Goal: Task Accomplishment & Management: Manage account settings

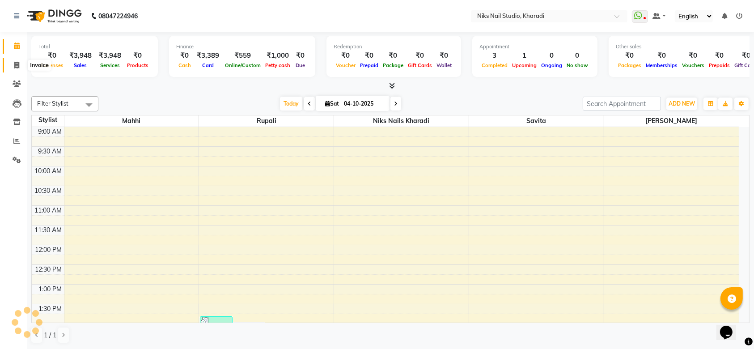
click at [16, 64] on icon at bounding box center [16, 65] width 5 height 7
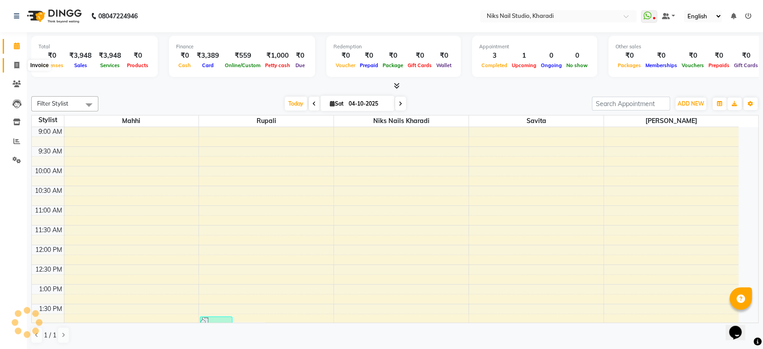
select select "service"
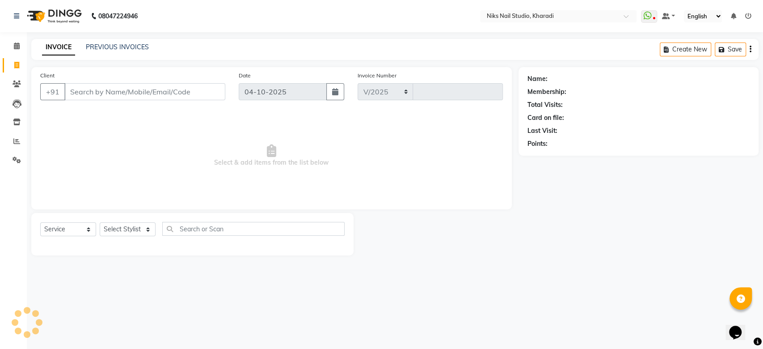
select select "8770"
type input "0069"
click at [103, 95] on input "Client" at bounding box center [144, 91] width 161 height 17
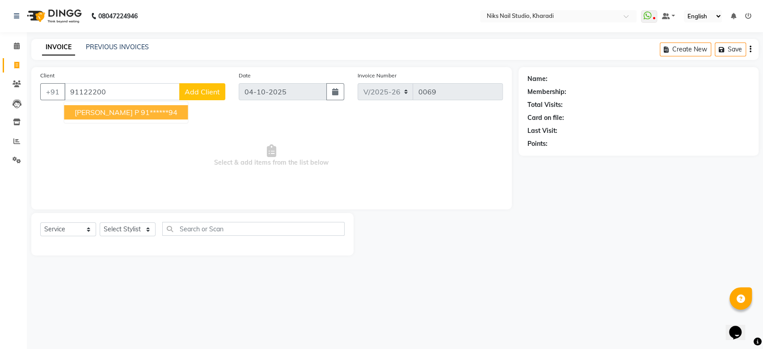
click at [101, 112] on button "[PERSON_NAME] p 91******94" at bounding box center [126, 112] width 124 height 14
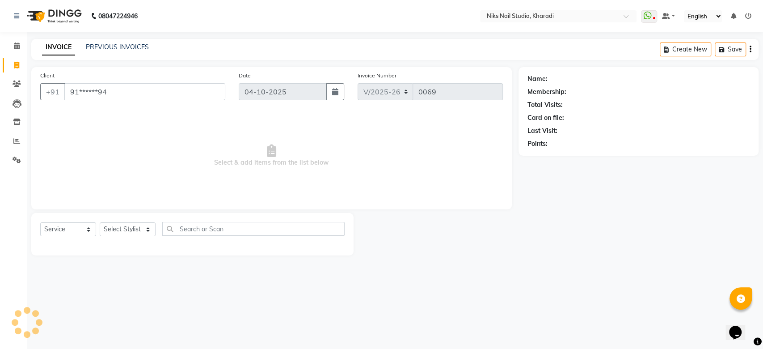
type input "91******94"
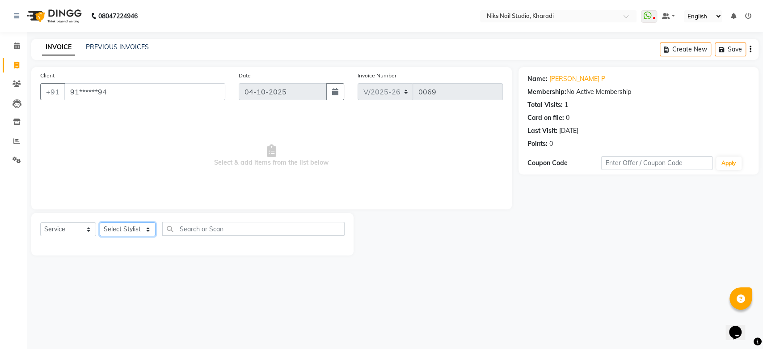
click at [132, 234] on select "Select Stylist Mahhi Niks Nails Kharadi [PERSON_NAME] [PERSON_NAME] Maam Savita…" at bounding box center [128, 229] width 56 height 14
select select "89676"
click at [100, 222] on select "Select Stylist Mahhi Niks Nails Kharadi [PERSON_NAME] [PERSON_NAME] Maam Savita…" at bounding box center [128, 229] width 56 height 14
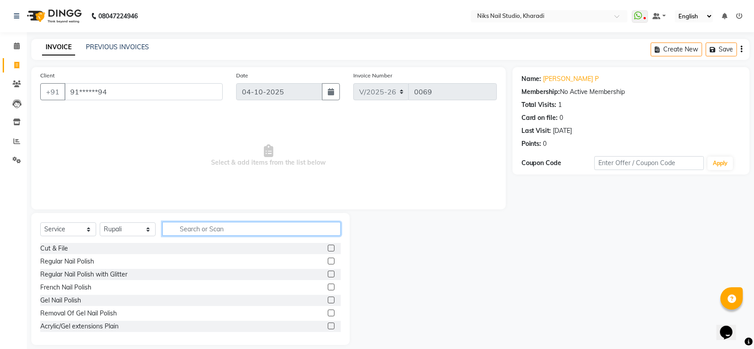
click at [196, 229] on input "text" at bounding box center [251, 229] width 178 height 14
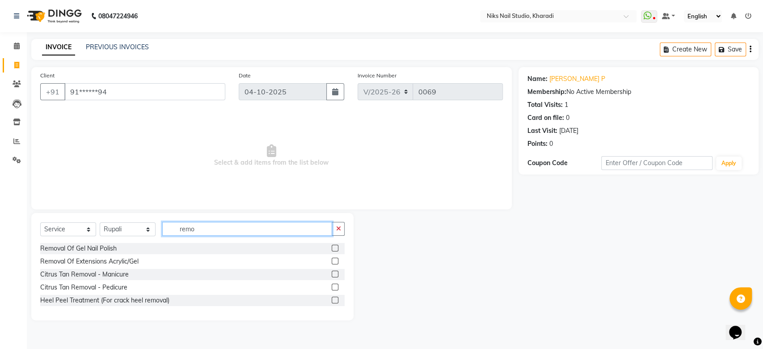
type input "remo"
click at [333, 249] on label at bounding box center [335, 248] width 7 height 7
click at [333, 249] on input "checkbox" at bounding box center [335, 249] width 6 height 6
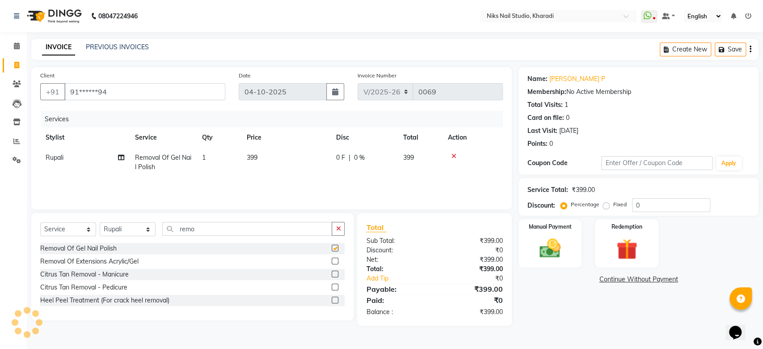
checkbox input "false"
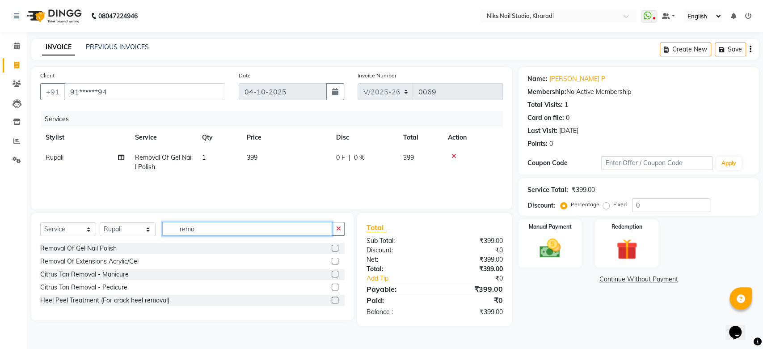
click at [233, 228] on input "remo" at bounding box center [247, 229] width 170 height 14
type input "r"
type input "gel"
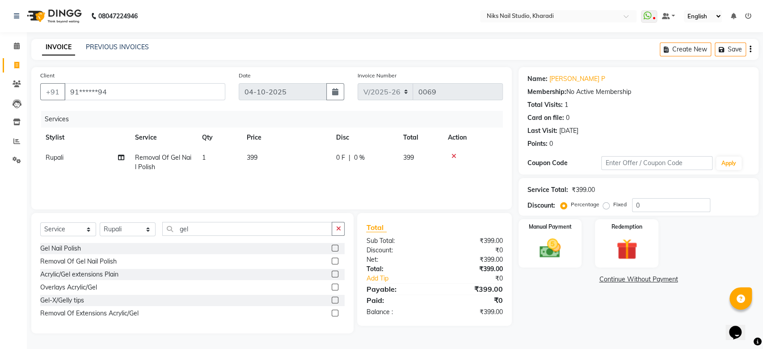
click at [335, 248] on label at bounding box center [335, 248] width 7 height 7
click at [335, 248] on input "checkbox" at bounding box center [335, 249] width 6 height 6
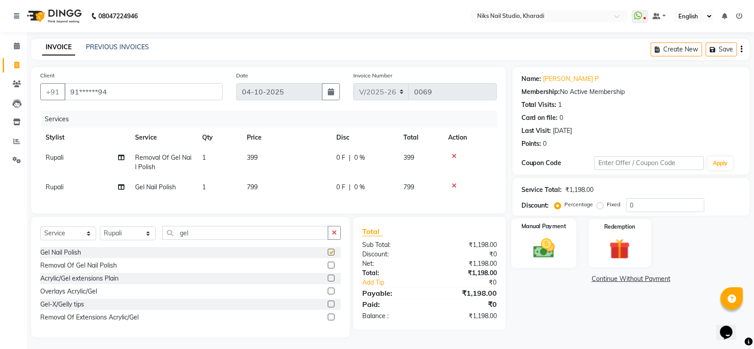
checkbox input "false"
click at [655, 202] on input "0" at bounding box center [665, 205] width 78 height 14
type input "30"
click at [543, 254] on img at bounding box center [543, 248] width 35 height 25
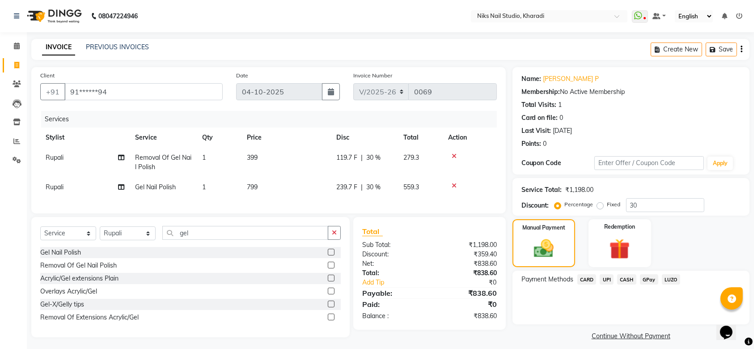
click at [586, 278] on span "CARD" at bounding box center [586, 279] width 19 height 10
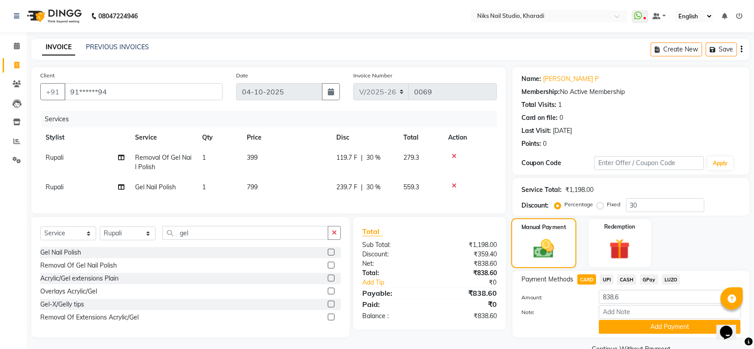
scroll to position [20, 0]
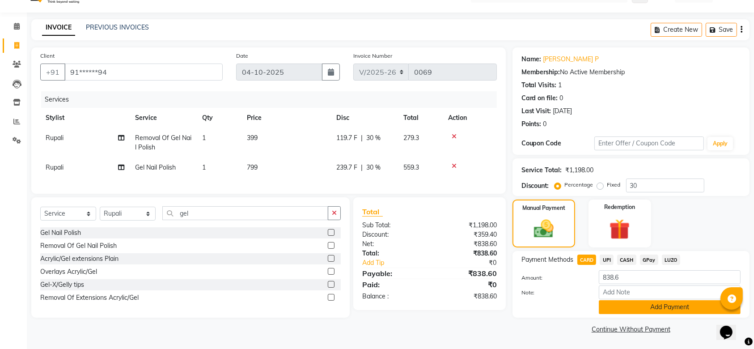
click at [640, 306] on button "Add Payment" at bounding box center [670, 307] width 142 height 14
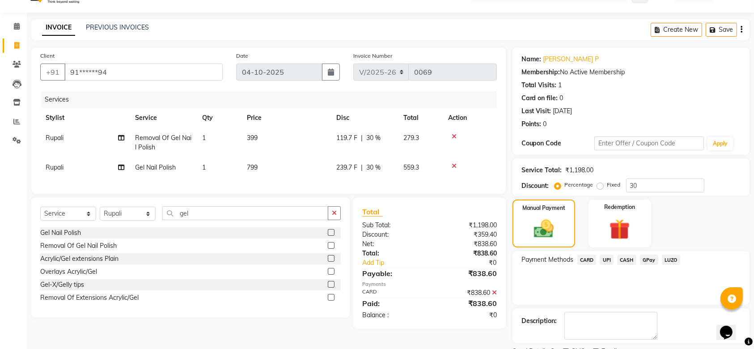
scroll to position [57, 0]
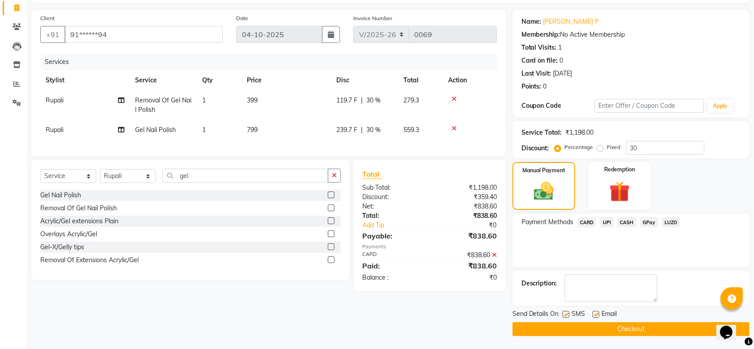
click at [606, 330] on button "Checkout" at bounding box center [631, 329] width 237 height 14
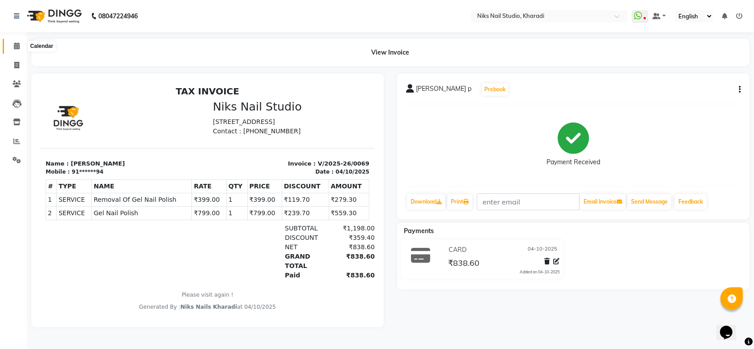
click at [15, 48] on icon at bounding box center [17, 45] width 6 height 7
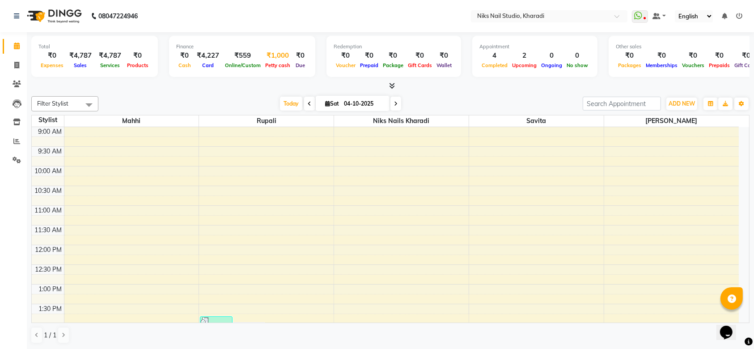
click at [280, 58] on div "₹1,000" at bounding box center [278, 56] width 30 height 10
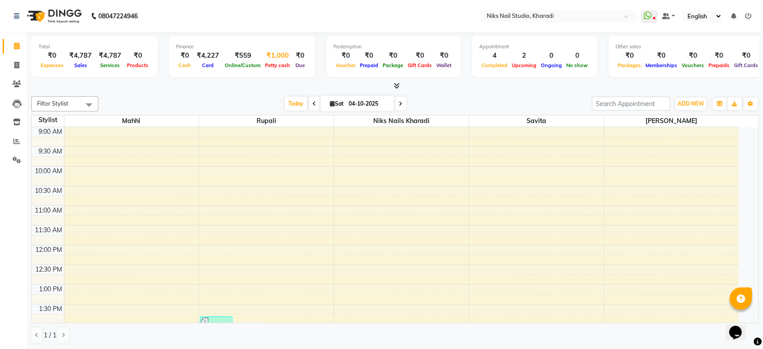
select select "8073"
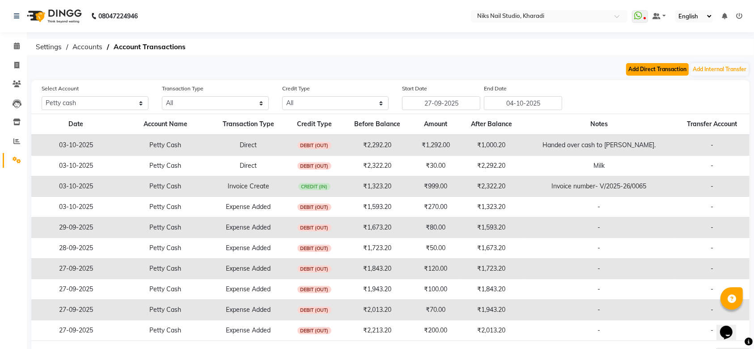
click at [653, 66] on button "Add Direct Transaction" at bounding box center [657, 69] width 63 height 13
select select "direct"
select select "8073"
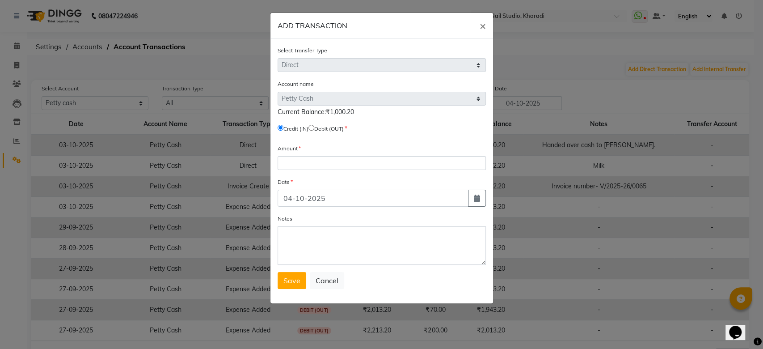
click at [314, 128] on input "radio" at bounding box center [312, 128] width 6 height 6
radio input "true"
click at [301, 162] on input "number" at bounding box center [382, 163] width 208 height 14
type input "40"
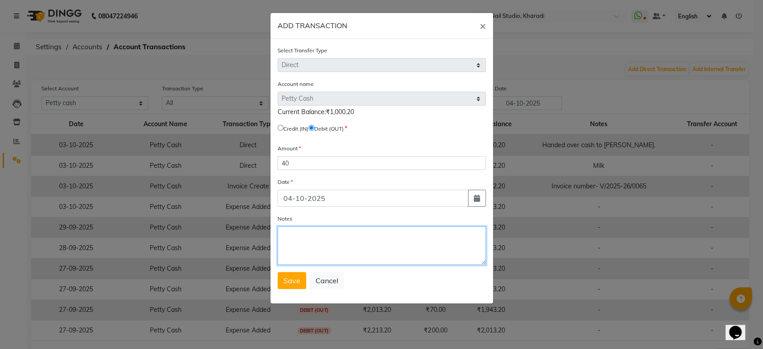
click at [307, 234] on textarea "Notes" at bounding box center [382, 245] width 208 height 38
type textarea "R"
type textarea "Refreshment"
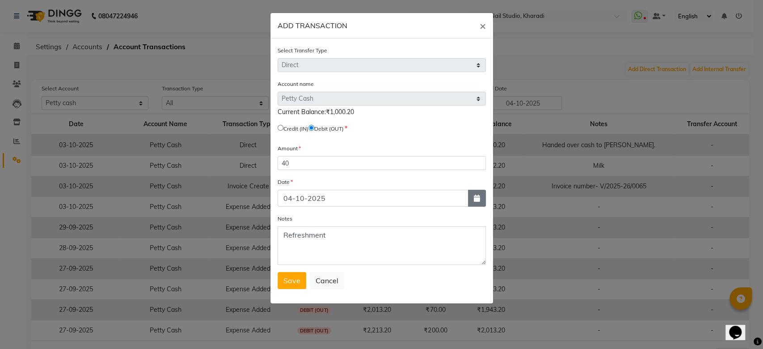
click at [479, 195] on icon "button" at bounding box center [477, 198] width 6 height 7
select select "10"
select select "2025"
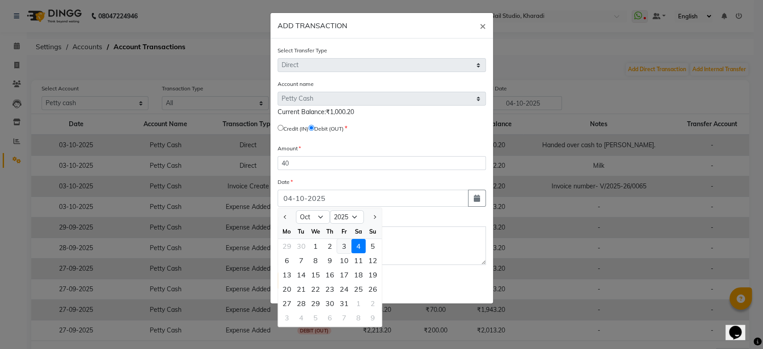
click at [344, 246] on div "3" at bounding box center [344, 246] width 14 height 14
type input "03-10-2025"
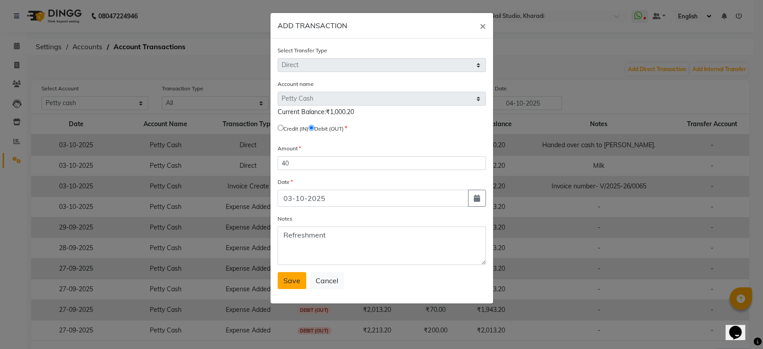
click at [281, 282] on button "Save" at bounding box center [292, 280] width 29 height 17
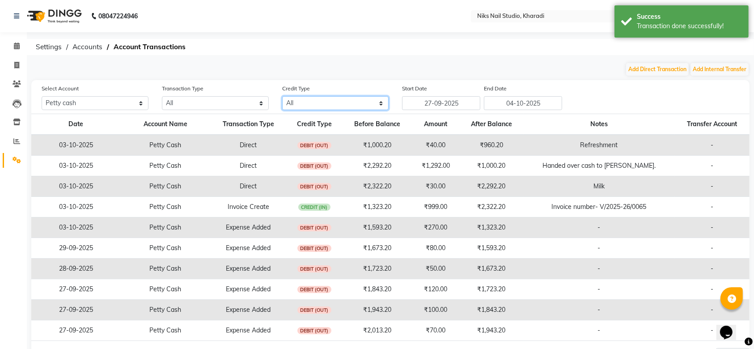
click at [329, 105] on select "All Credit (IN) Debit (OUT)" at bounding box center [335, 103] width 107 height 14
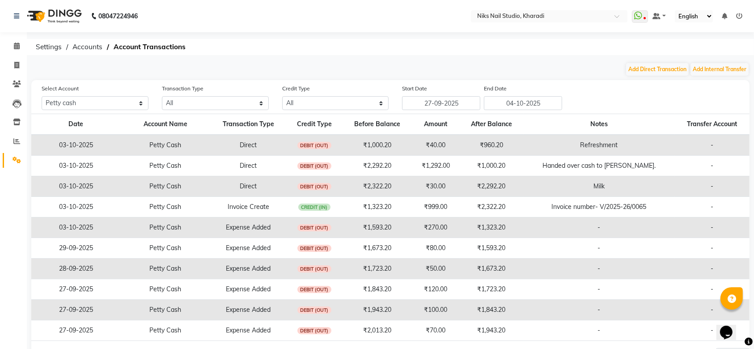
click at [311, 63] on div "Add Direct Transaction Add Internal Transfer" at bounding box center [390, 69] width 718 height 14
click at [655, 69] on button "Add Direct Transaction" at bounding box center [657, 69] width 63 height 13
select select "direct"
select select "8073"
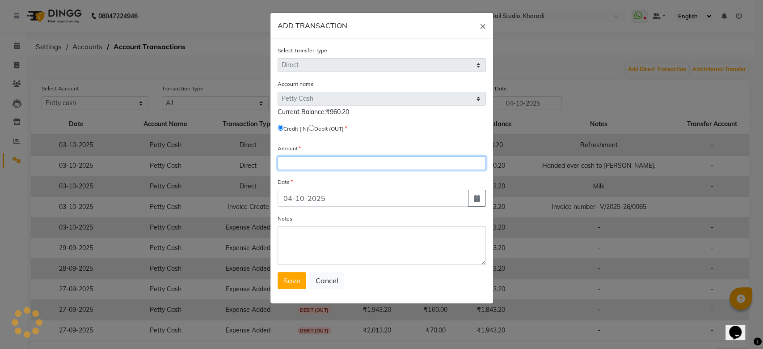
click at [306, 160] on input "number" at bounding box center [382, 163] width 208 height 14
type input "60"
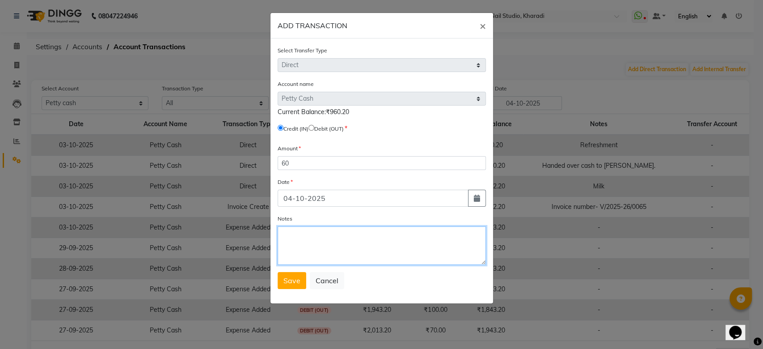
click at [305, 241] on textarea "Notes" at bounding box center [382, 245] width 208 height 38
type textarea "L"
type textarea "Milk"
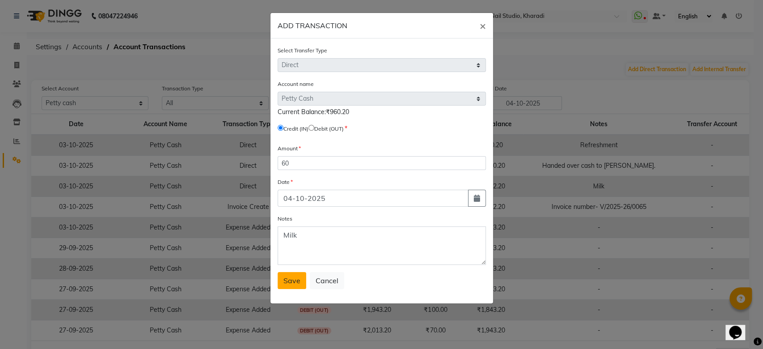
click at [288, 281] on span "Save" at bounding box center [292, 280] width 17 height 9
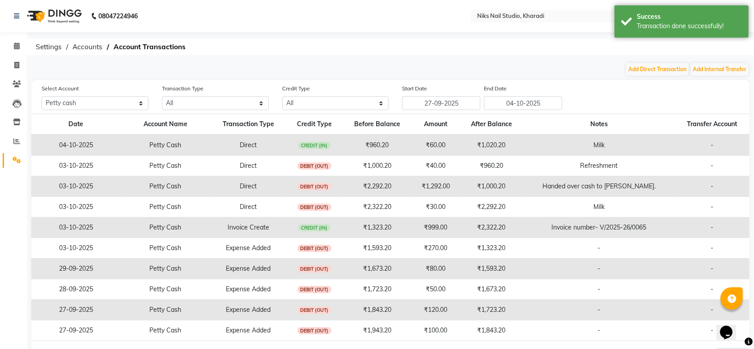
click at [709, 146] on td "-" at bounding box center [712, 145] width 75 height 21
click at [156, 141] on td "Petty Cash" at bounding box center [165, 145] width 89 height 21
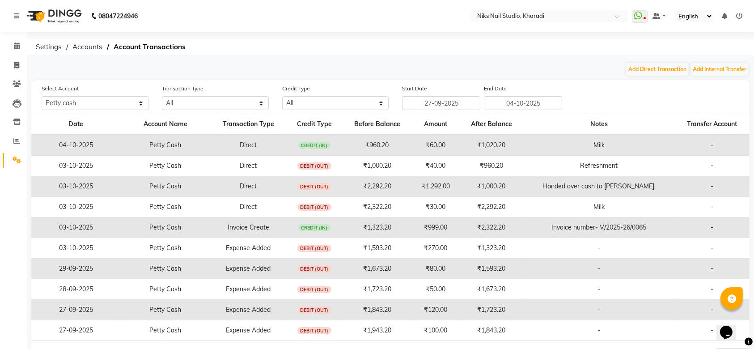
click at [366, 29] on nav "08047224946 Select Location × Niks Nail Studio, Kharadi WhatsApp Status ✕ Statu…" at bounding box center [377, 16] width 754 height 32
click at [245, 170] on td "Direct" at bounding box center [248, 166] width 76 height 21
click at [310, 169] on span "DEBIT (OUT)" at bounding box center [314, 165] width 34 height 7
click at [412, 169] on td "₹1,000.20" at bounding box center [377, 166] width 70 height 21
click at [330, 143] on span "CREDIT (IN)" at bounding box center [314, 145] width 32 height 7
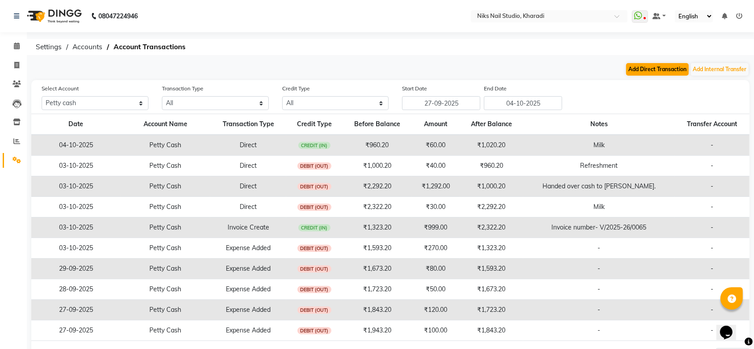
click at [658, 69] on button "Add Direct Transaction" at bounding box center [657, 69] width 63 height 13
select select "direct"
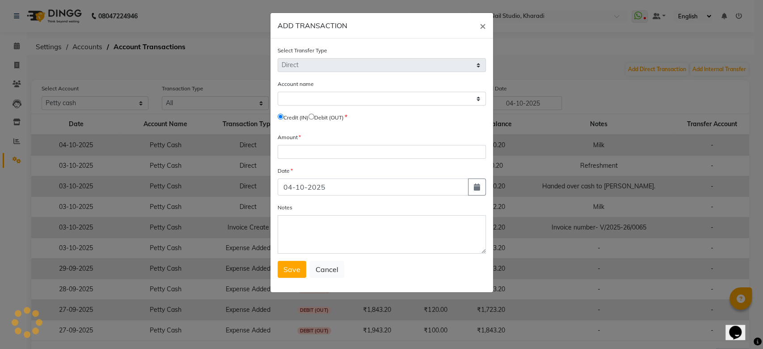
select select "8073"
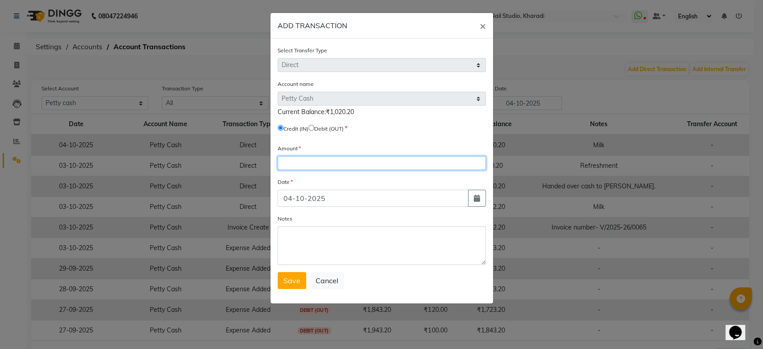
click at [303, 166] on input "number" at bounding box center [382, 163] width 208 height 14
type input "1"
type input "120"
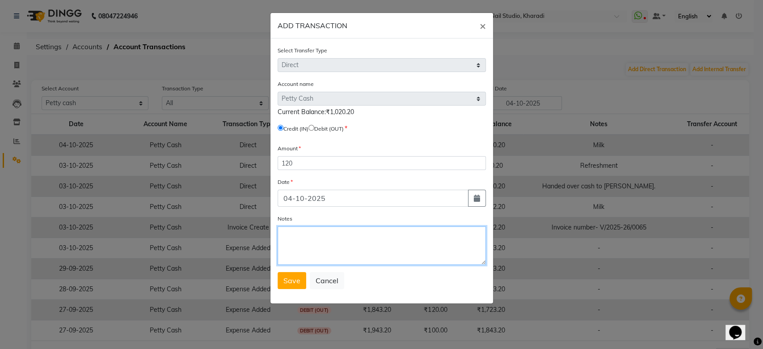
click at [297, 234] on textarea "Notes" at bounding box center [382, 245] width 208 height 38
type textarea "Milk"
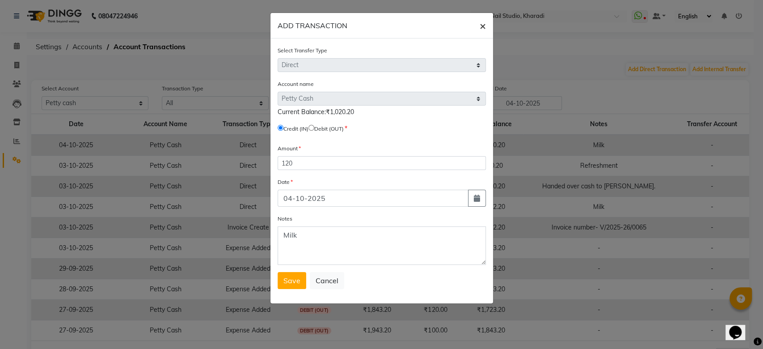
click at [481, 28] on span "×" at bounding box center [483, 25] width 6 height 13
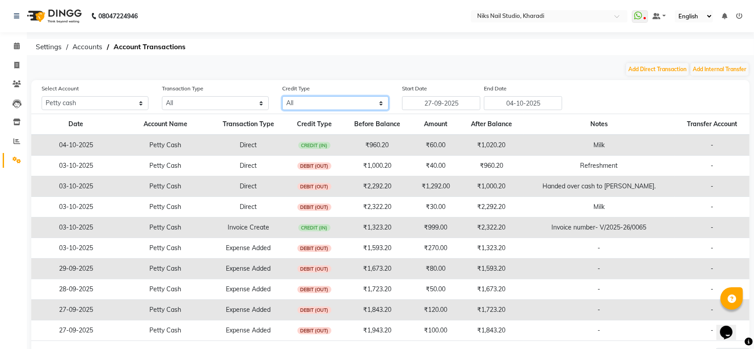
click at [335, 100] on select "All Credit (IN) Debit (OUT)" at bounding box center [335, 103] width 107 height 14
click at [672, 68] on button "Add Direct Transaction" at bounding box center [657, 69] width 63 height 13
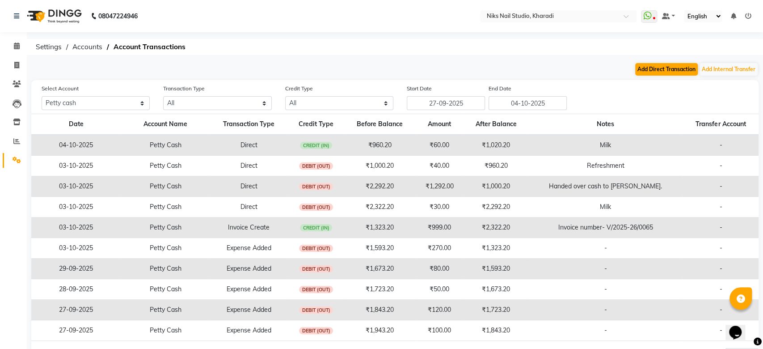
select select "direct"
select select "8073"
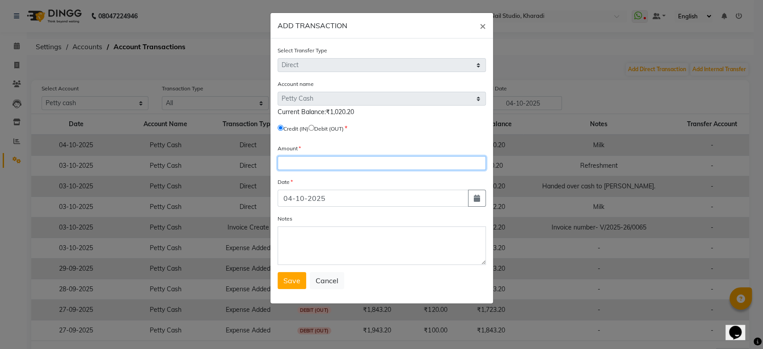
click at [309, 161] on input "number" at bounding box center [382, 163] width 208 height 14
click at [314, 127] on input "radio" at bounding box center [312, 128] width 6 height 6
radio input "true"
click at [295, 163] on input "number" at bounding box center [382, 163] width 208 height 14
type input "120"
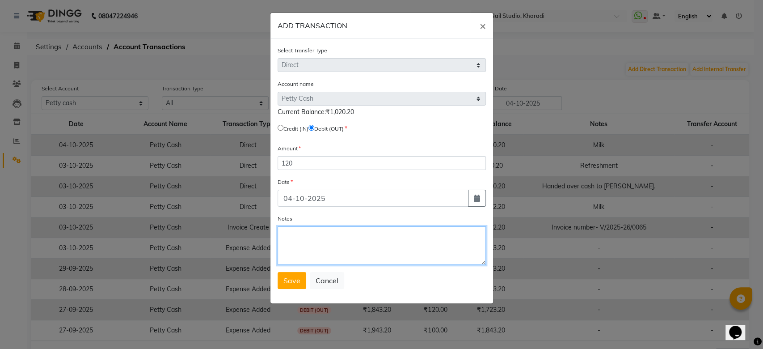
click at [300, 235] on textarea "Notes" at bounding box center [382, 245] width 208 height 38
type textarea "Milk"
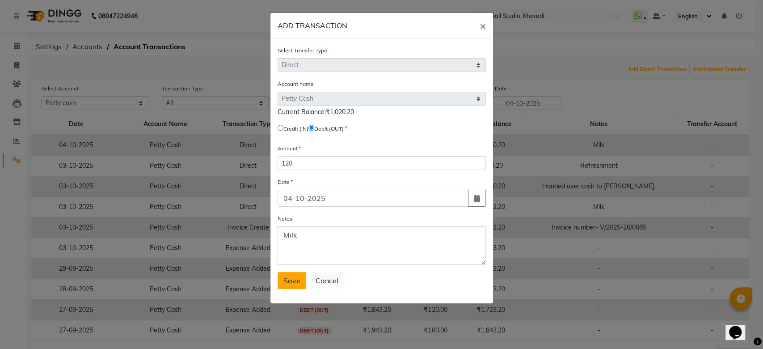
click at [284, 279] on span "Save" at bounding box center [292, 280] width 17 height 9
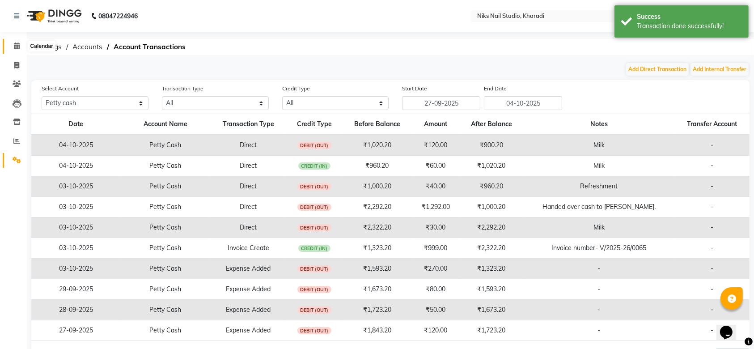
click at [19, 46] on icon at bounding box center [17, 45] width 6 height 7
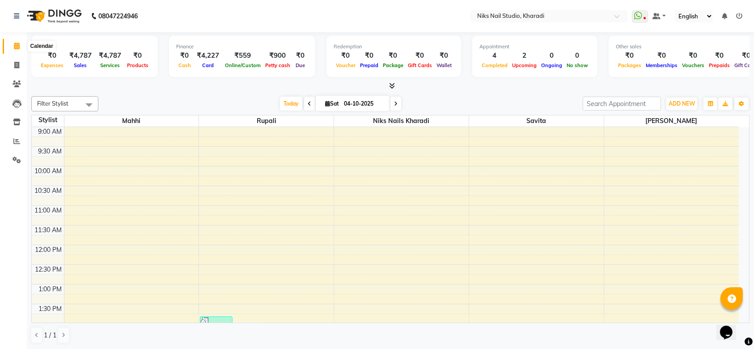
click at [22, 45] on span at bounding box center [17, 46] width 16 height 10
